Goal: Task Accomplishment & Management: Manage account settings

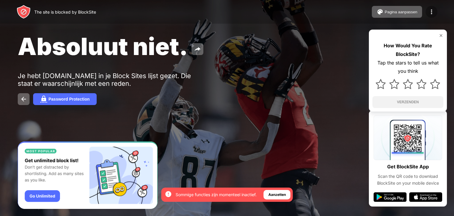
click at [430, 15] on img at bounding box center [431, 11] width 7 height 7
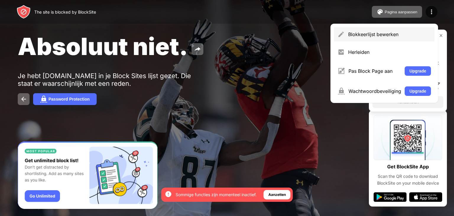
click at [430, 35] on div "Blokkeerlijst bewerken" at bounding box center [389, 34] width 83 height 6
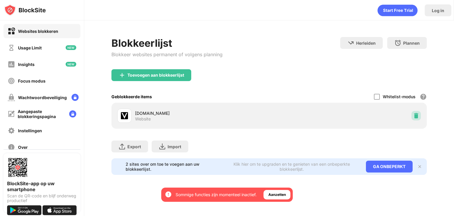
click at [418, 117] on img at bounding box center [416, 116] width 6 height 6
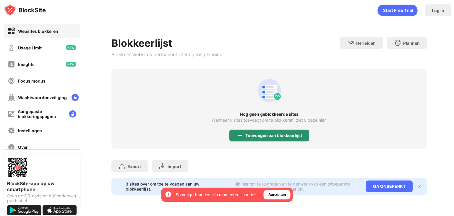
drag, startPoint x: 290, startPoint y: 132, endPoint x: 287, endPoint y: 136, distance: 5.1
click at [287, 136] on div "Toevoegen aan blokkeerlijst" at bounding box center [273, 135] width 57 height 5
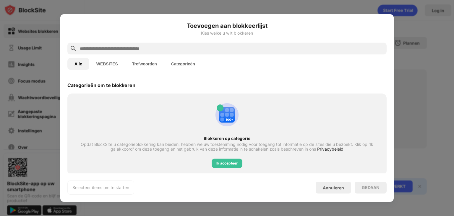
click at [219, 50] on input "text" at bounding box center [231, 48] width 305 height 7
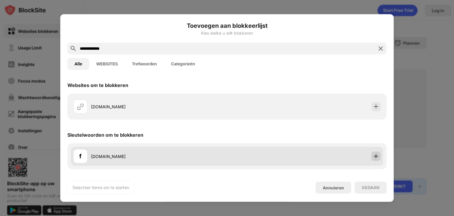
type input "**********"
click at [374, 157] on img at bounding box center [376, 156] width 6 height 6
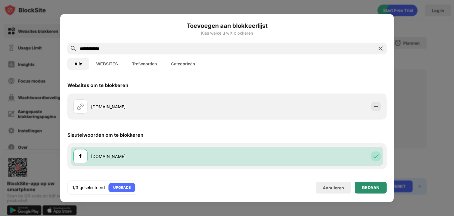
click at [373, 188] on div "GEDAAN" at bounding box center [371, 187] width 18 height 5
